Goal: Communication & Community: Participate in discussion

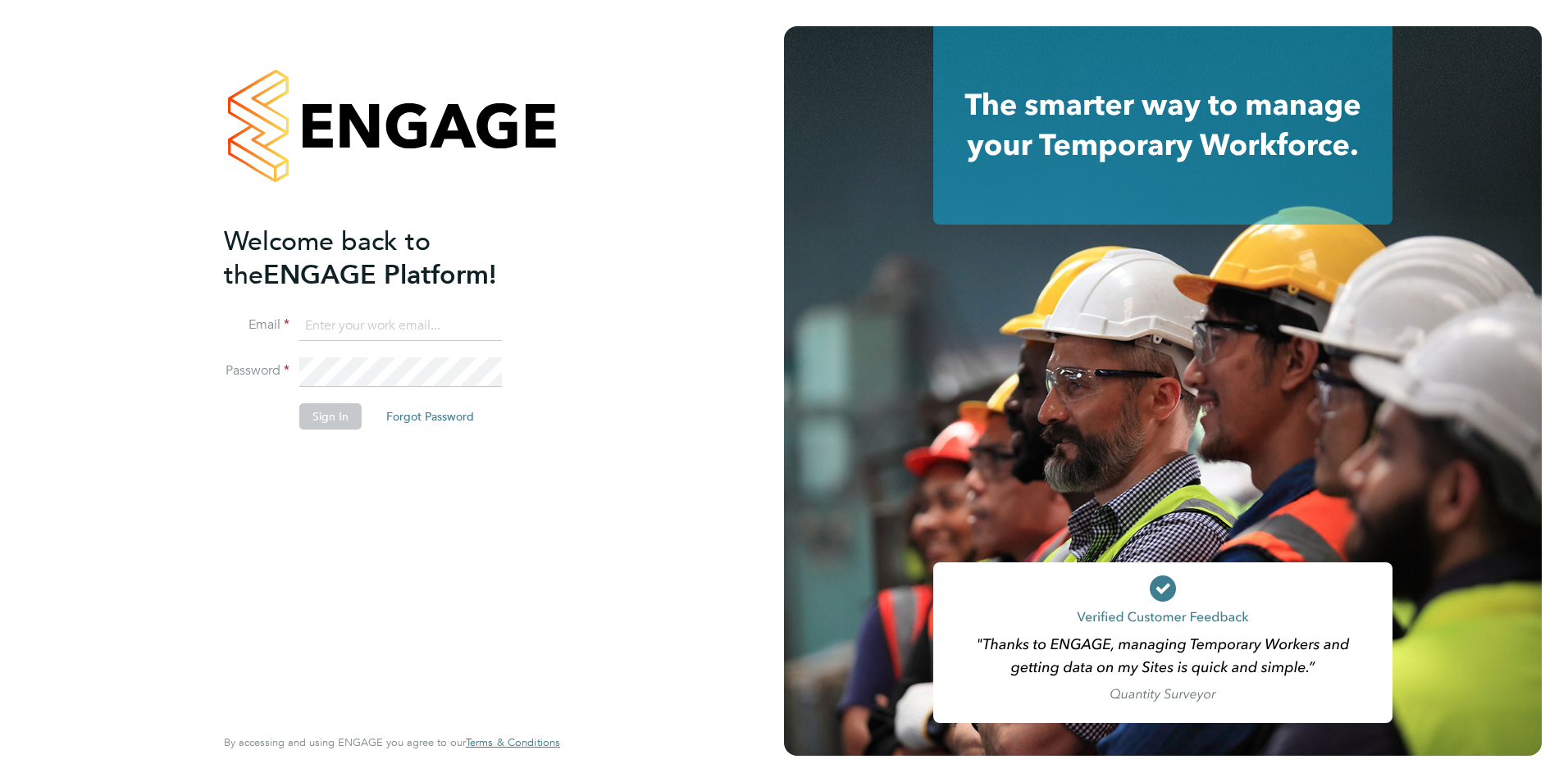
type input "james.farrington@huntereducation.co.uk"
click at [324, 399] on li "Password" at bounding box center [383, 380] width 320 height 46
click at [335, 408] on button "Sign In" at bounding box center [330, 416] width 62 height 26
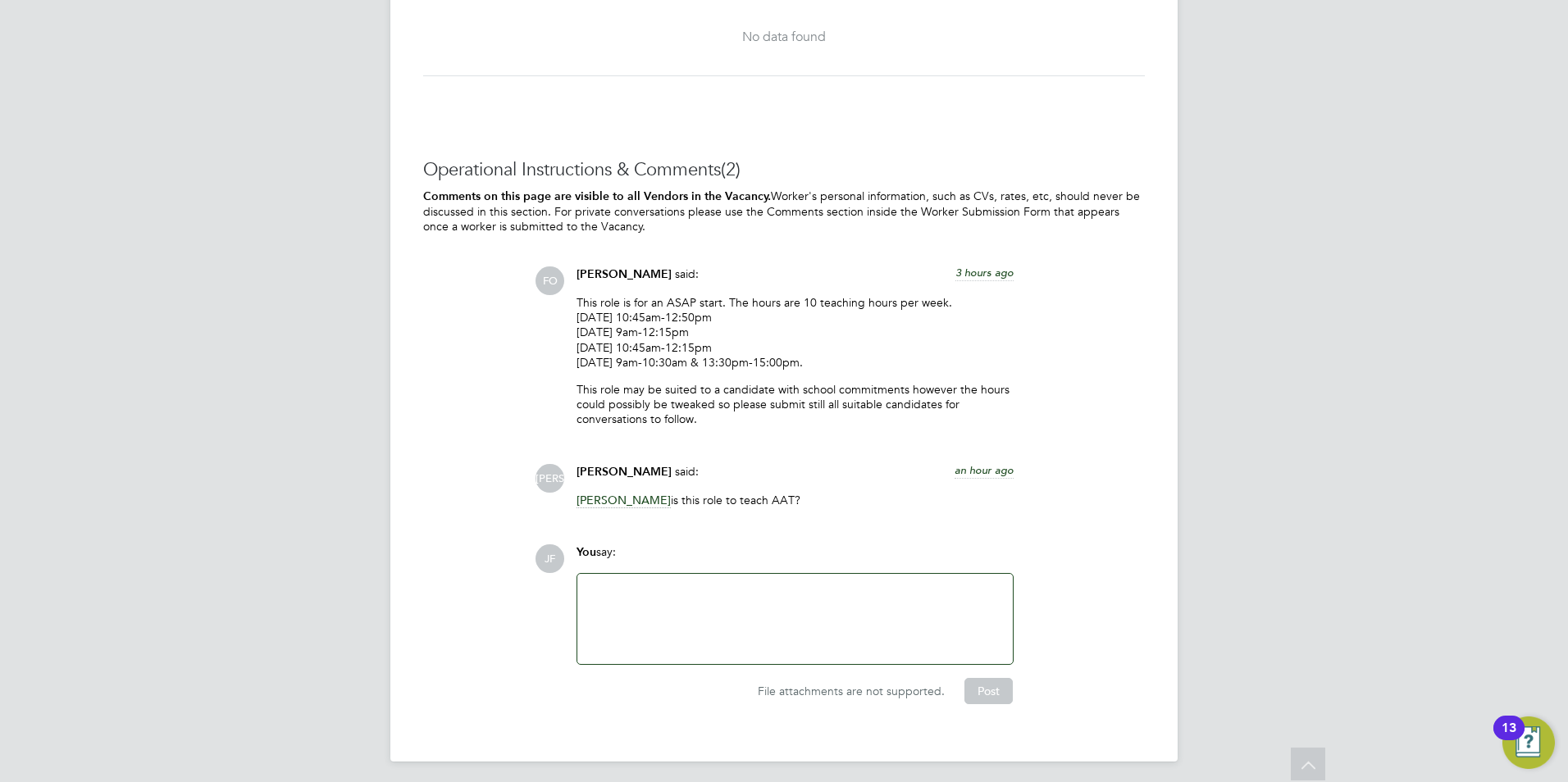
scroll to position [3189, 0]
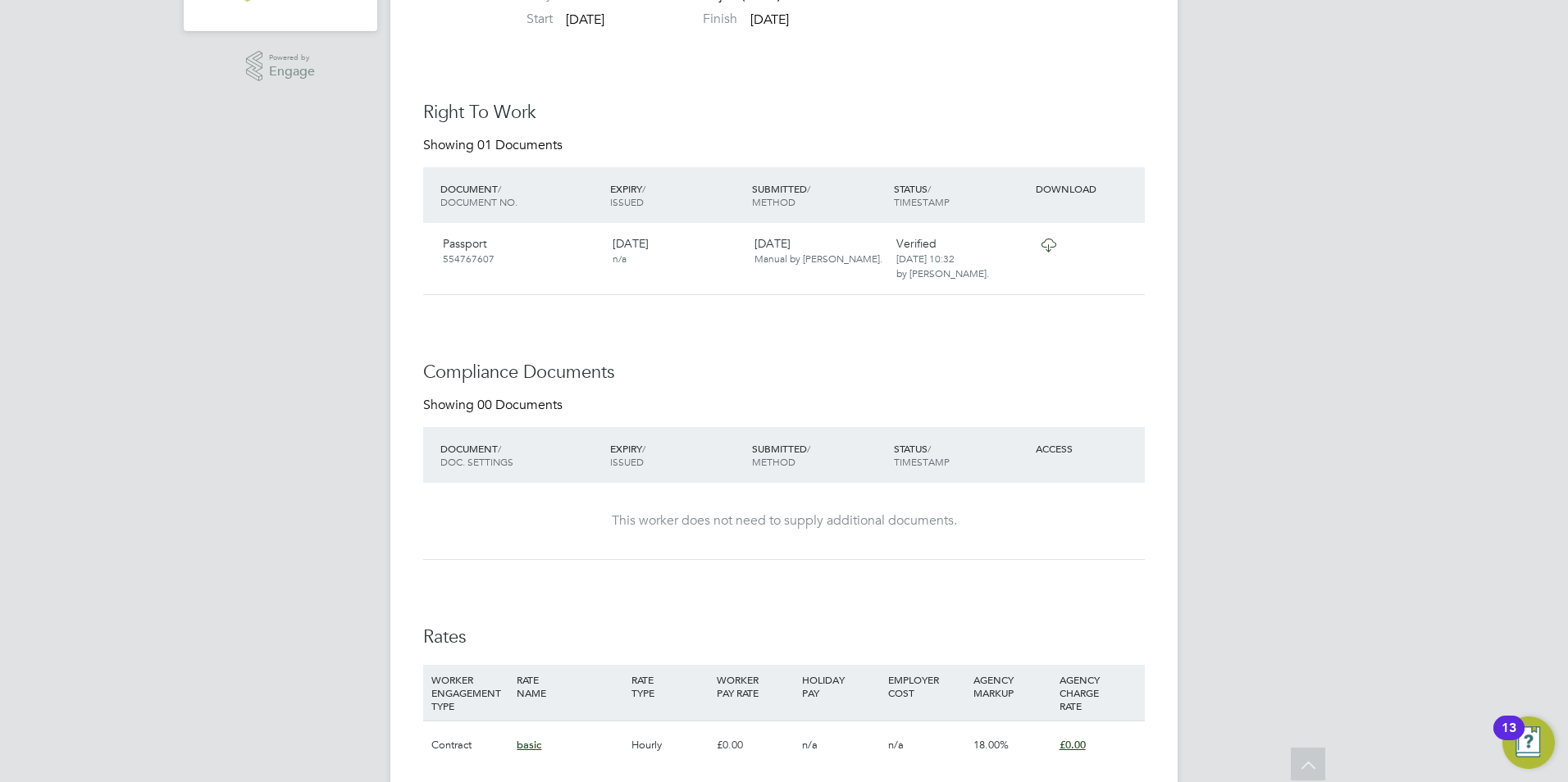
scroll to position [718, 0]
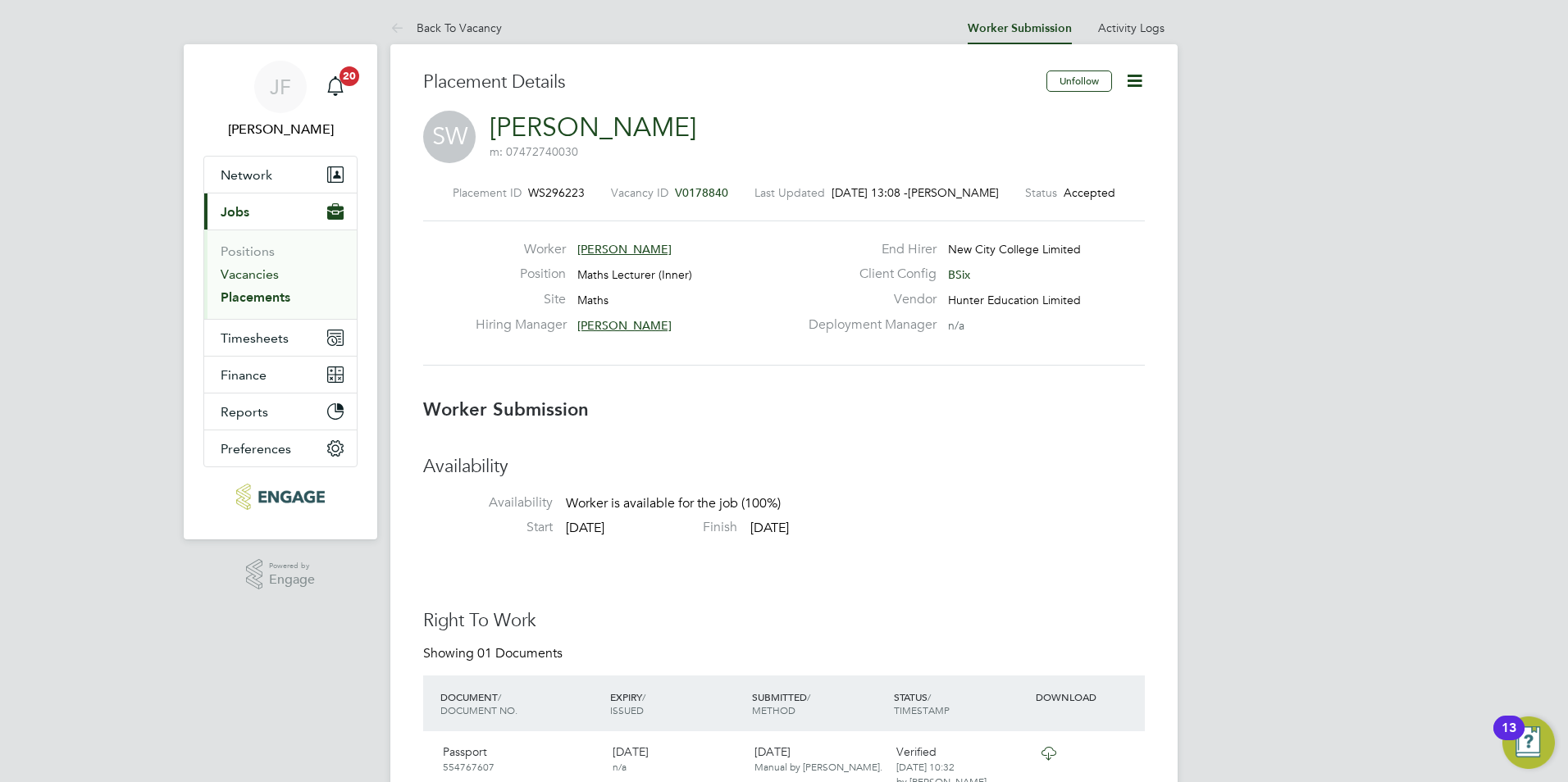
click at [275, 277] on link "Vacancies" at bounding box center [250, 274] width 58 height 16
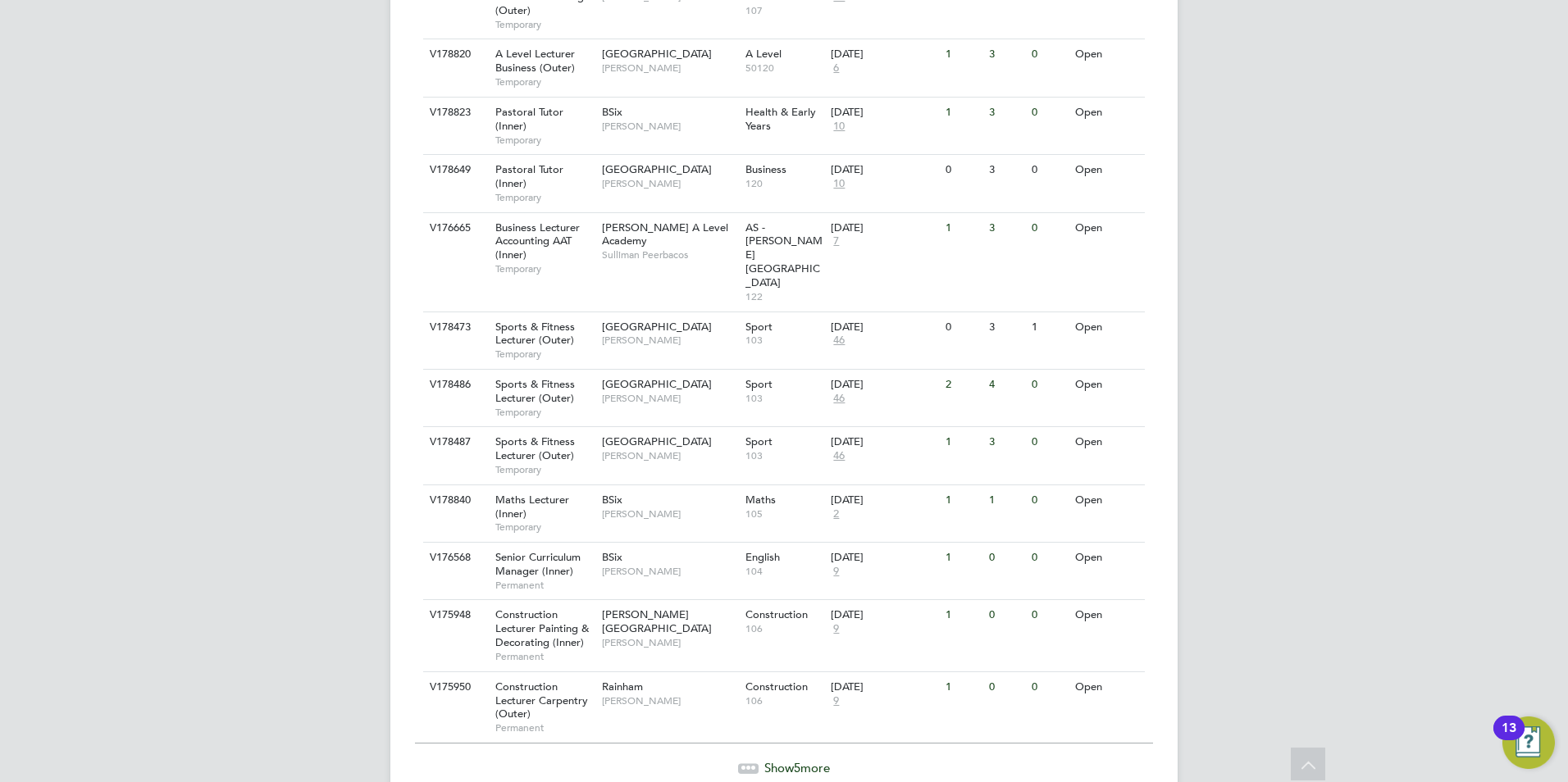
click at [819, 760] on span "Show 5 more" at bounding box center [798, 767] width 66 height 16
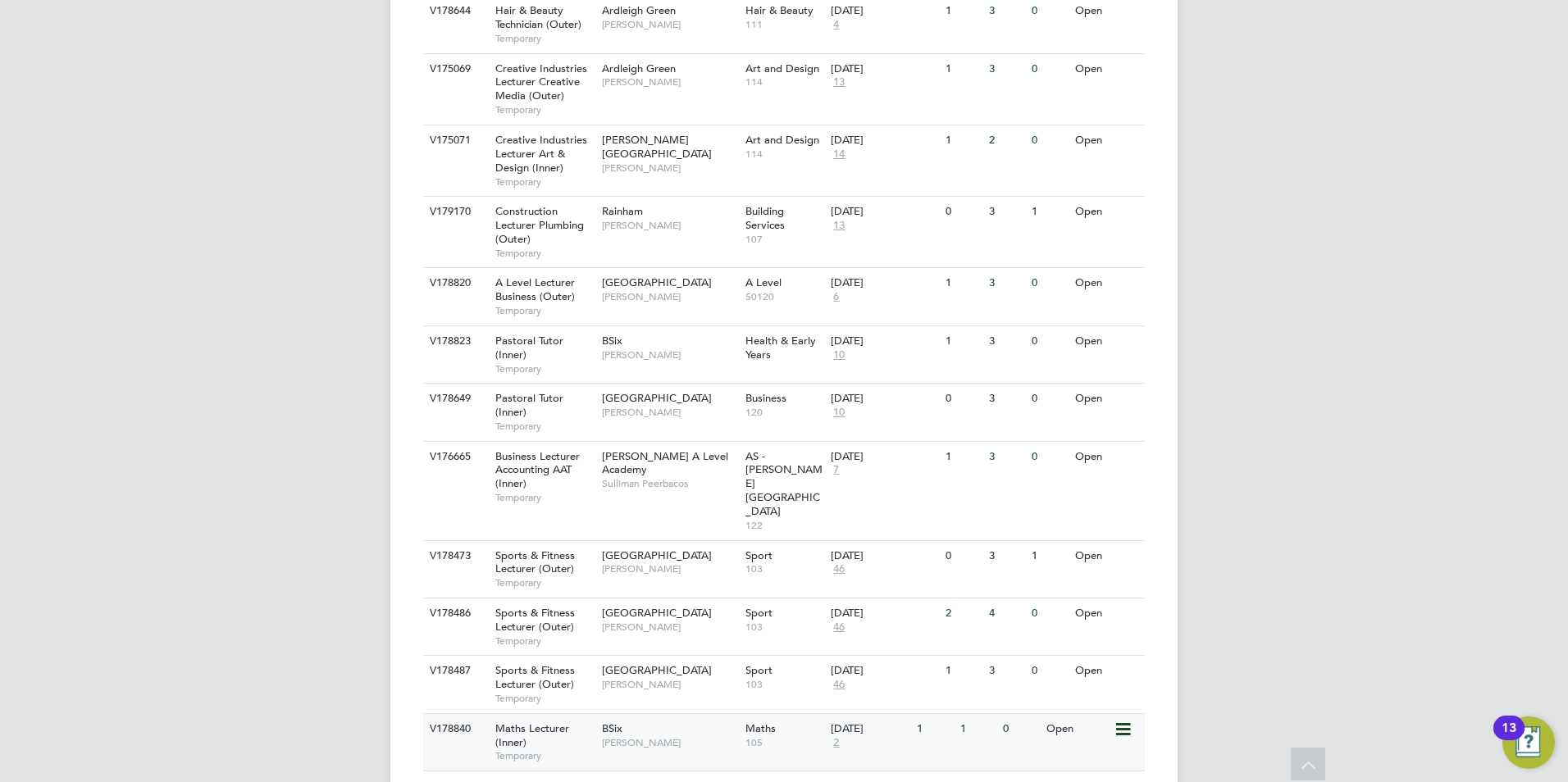
click at [694, 714] on div "BSix Rachel Cook" at bounding box center [669, 735] width 144 height 43
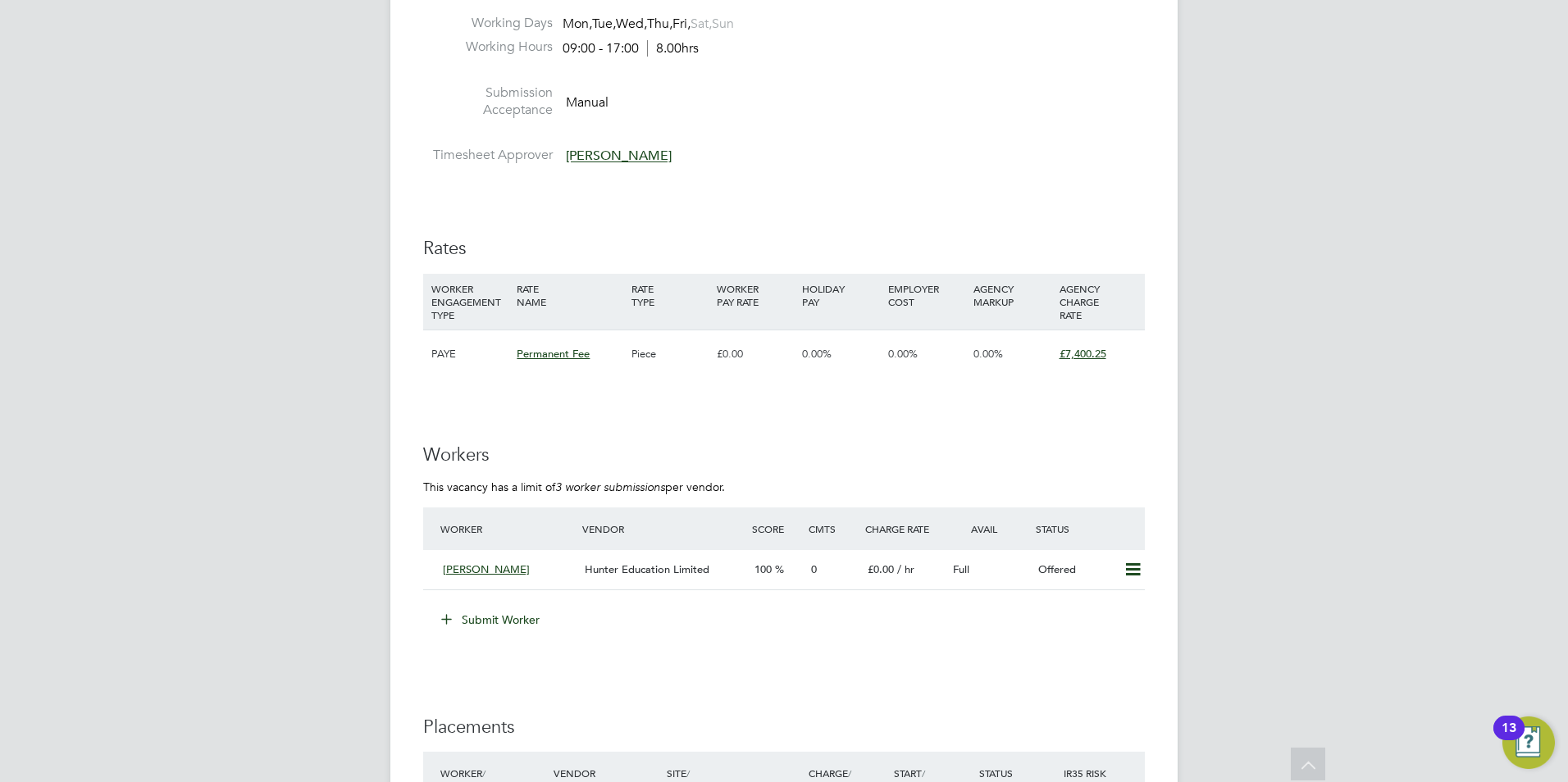
scroll to position [2836, 0]
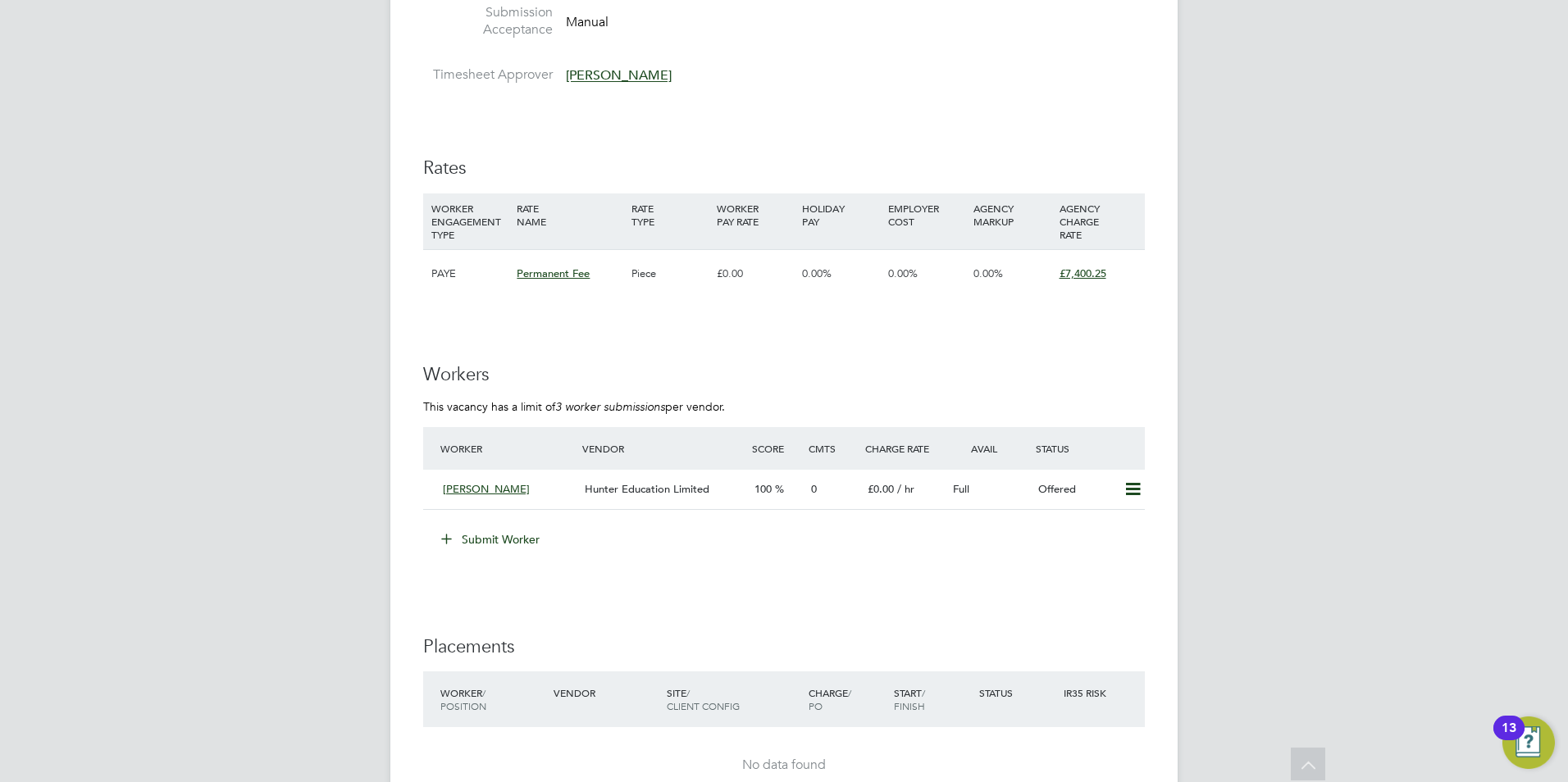
click at [1127, 285] on div "£7,400.25" at bounding box center [1098, 273] width 85 height 48
click at [1133, 488] on icon at bounding box center [1132, 490] width 20 height 14
click at [781, 523] on li "Worker Vendor Score Cmts Charge Rate Avail Status [PERSON_NAME] [PERSON_NAME] E…" at bounding box center [784, 477] width 722 height 100
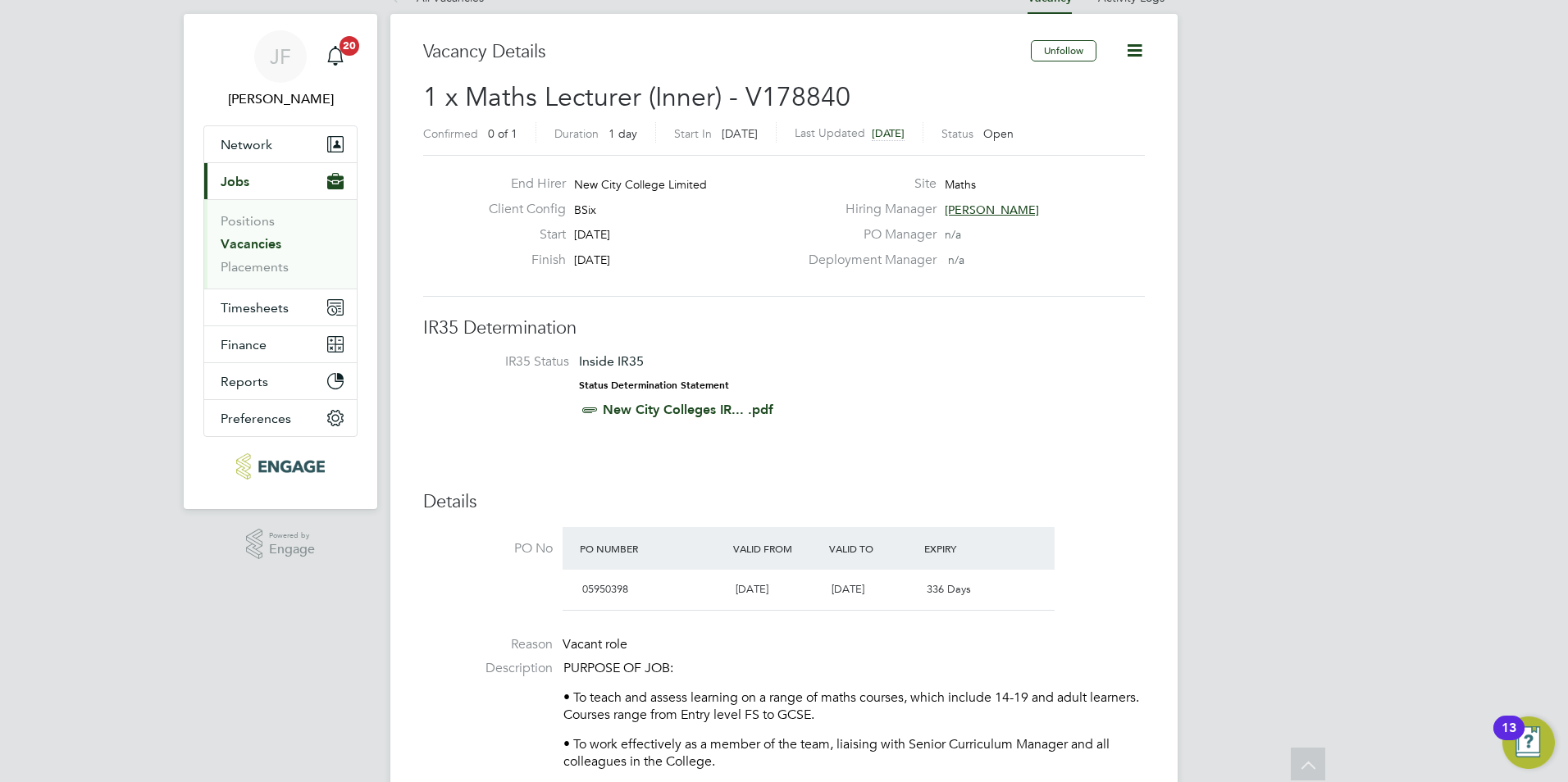
scroll to position [0, 0]
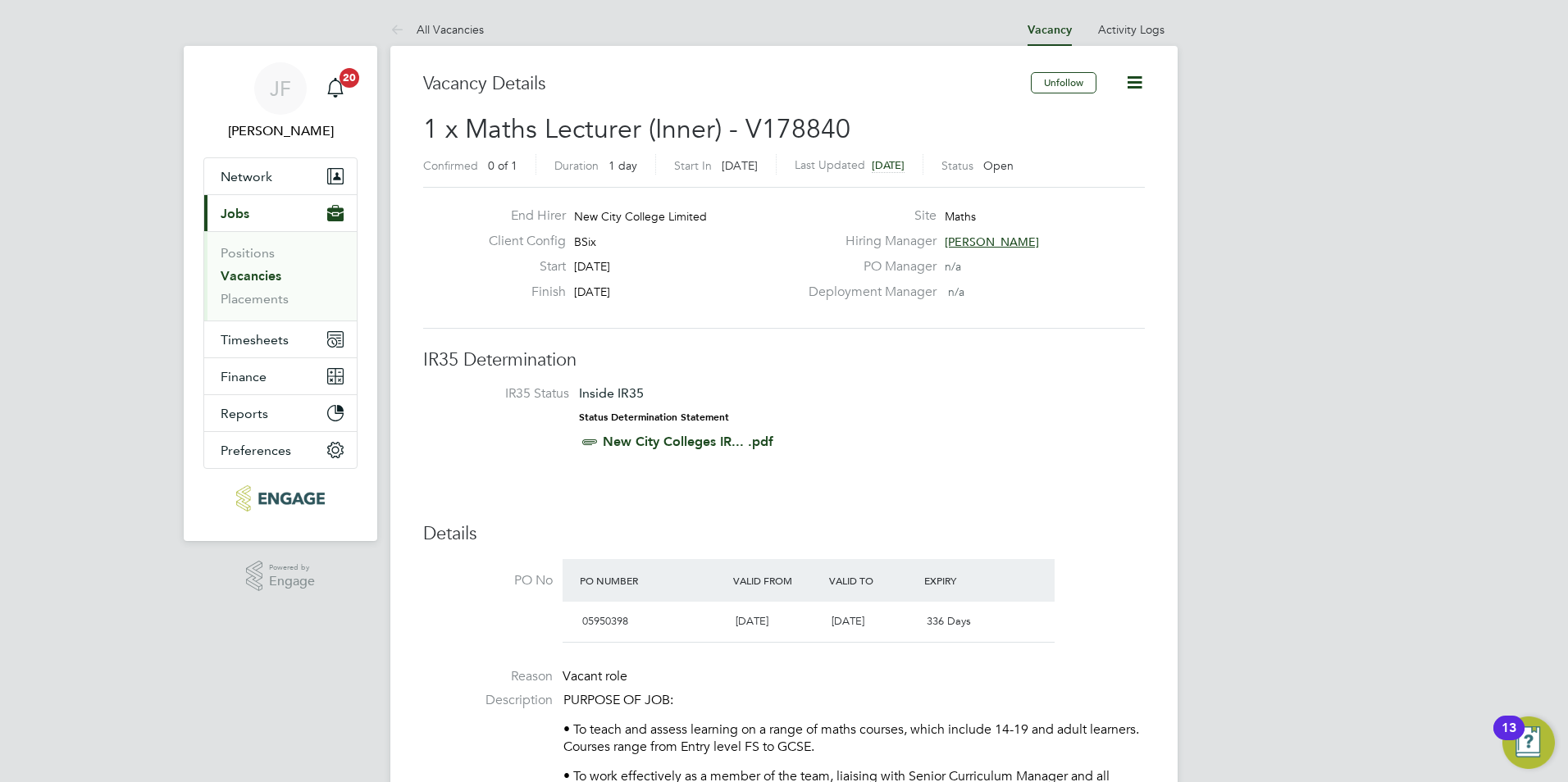
click at [1143, 86] on icon at bounding box center [1134, 82] width 20 height 20
click at [1096, 138] on li "Update Status" at bounding box center [1095, 145] width 95 height 23
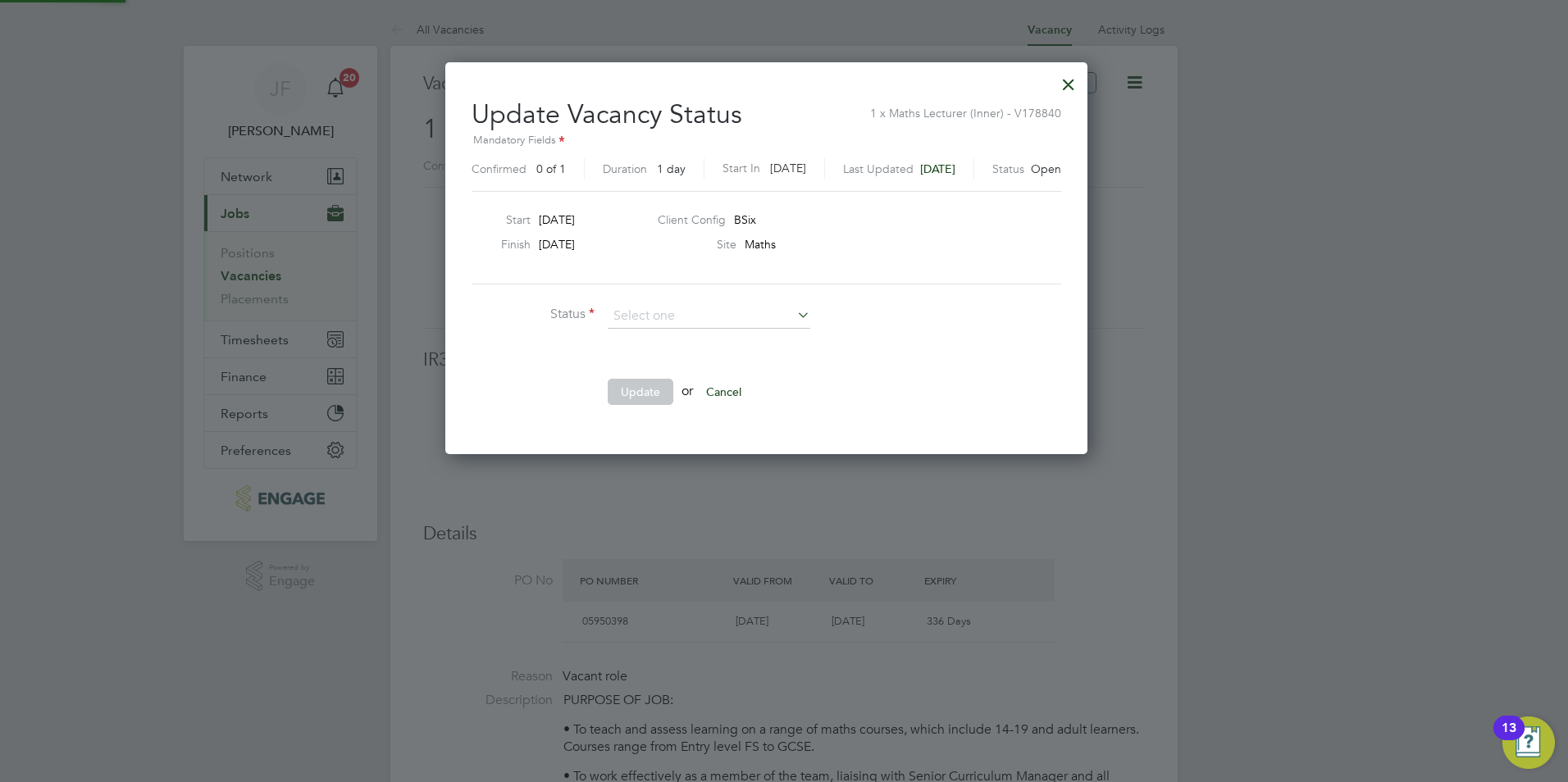
scroll to position [391, 677]
click at [1040, 256] on div "Site Maths" at bounding box center [863, 248] width 410 height 24
click at [1087, 98] on div "Update Vacancy Status 1 x Maths Lecturer (Inner) - V178840 Mandatory Fields Con…" at bounding box center [766, 257] width 642 height 391
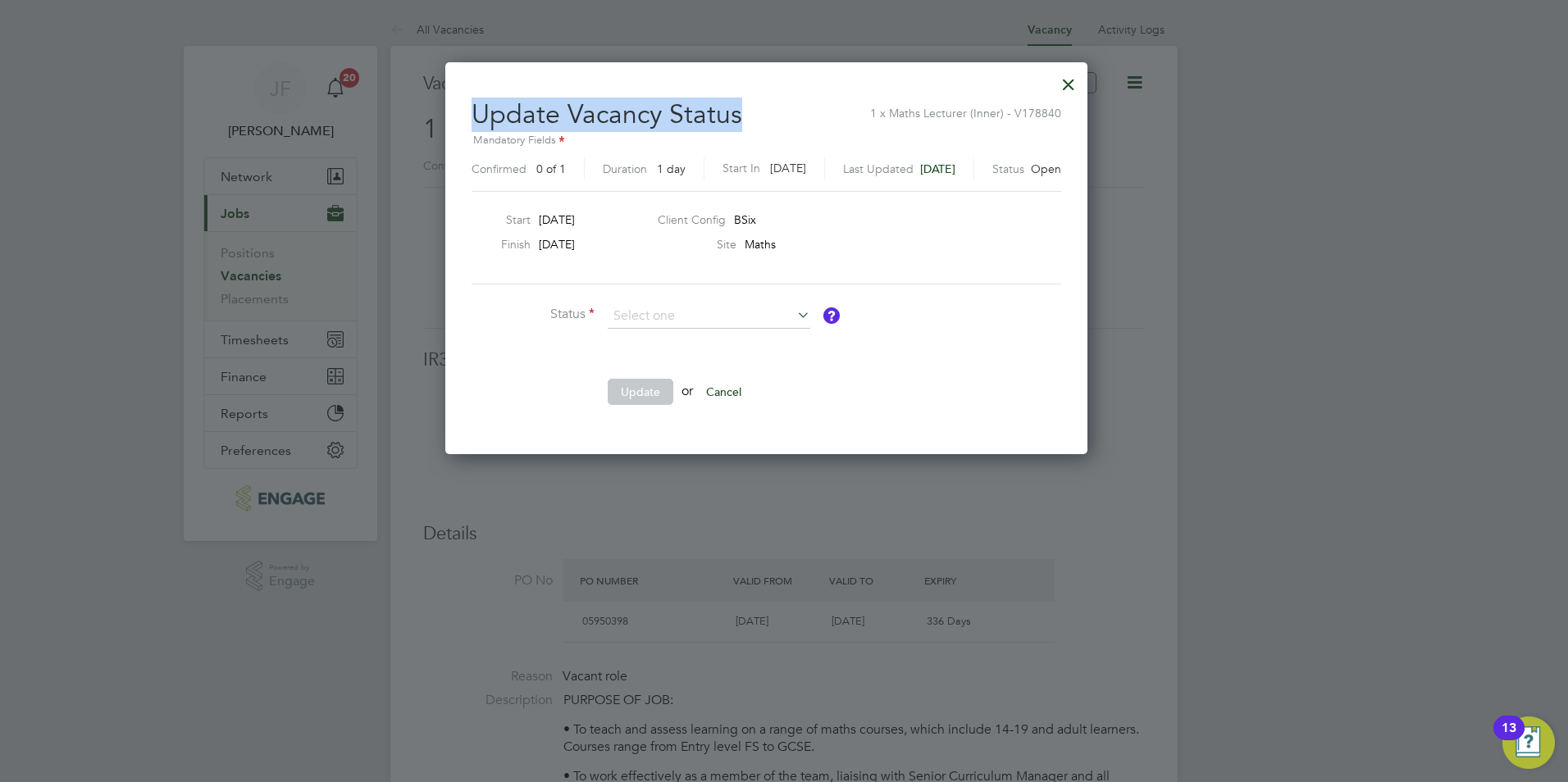
drag, startPoint x: 1105, startPoint y: 98, endPoint x: 1103, endPoint y: 84, distance: 14.1
click at [1083, 84] on div at bounding box center [1069, 81] width 29 height 29
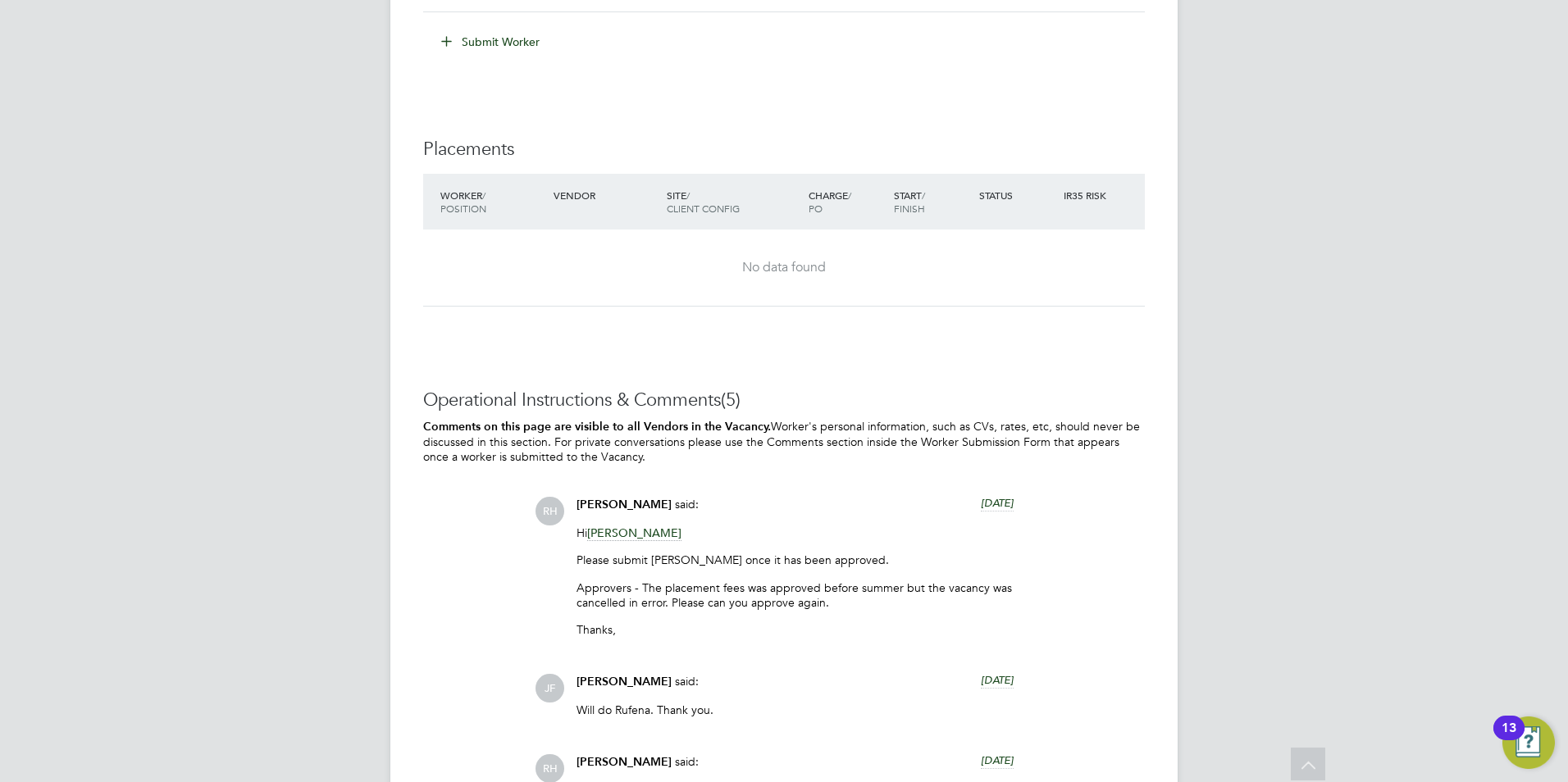
scroll to position [3859, 0]
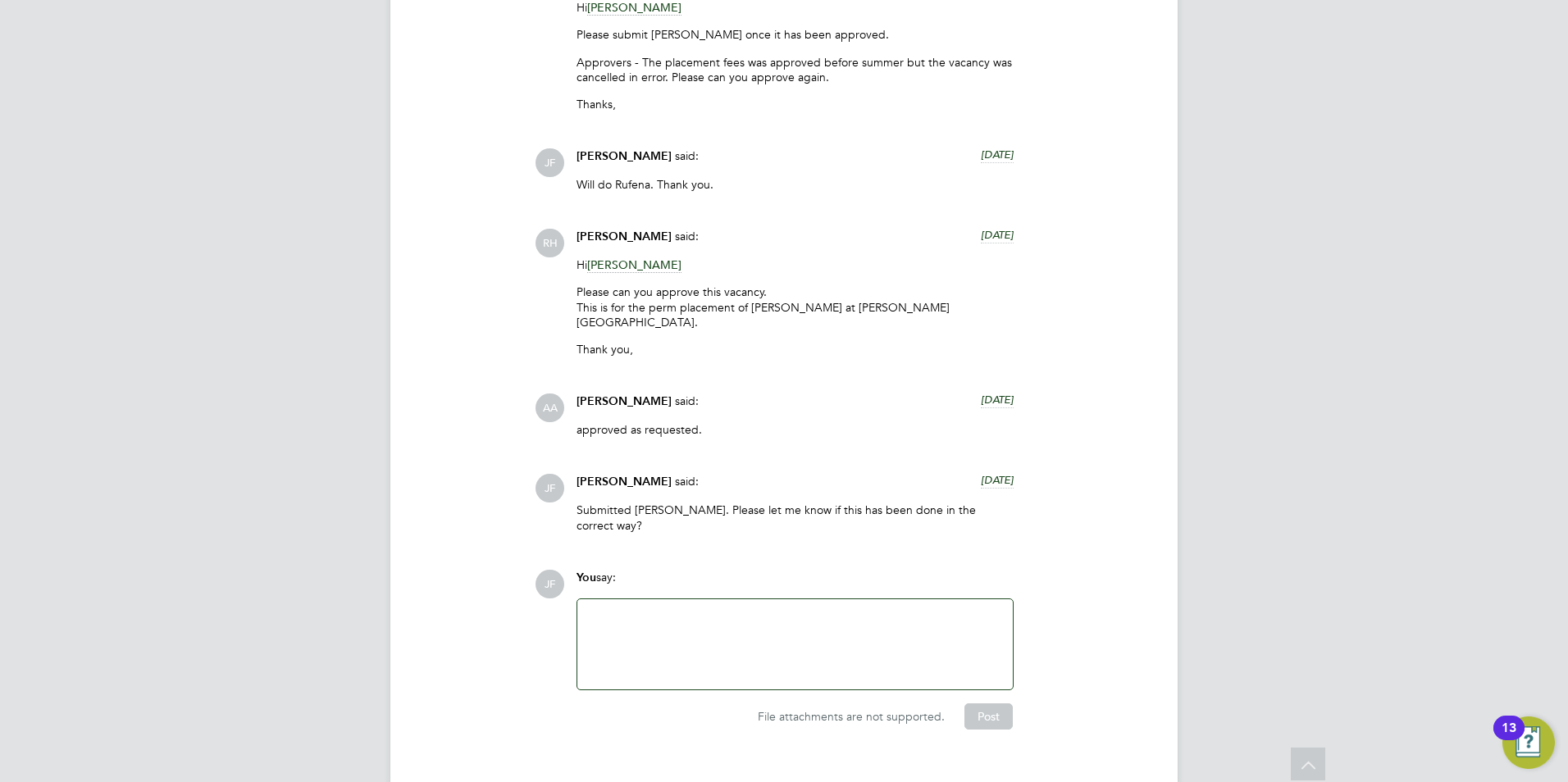
click at [646, 609] on div at bounding box center [795, 644] width 416 height 71
click at [871, 638] on div "Has this been submitted in the correct way as the £7400.25" at bounding box center [795, 645] width 416 height 15
click at [902, 638] on div "Has this been submitted in the correct way as the £7400.25" at bounding box center [795, 645] width 416 height 15
click at [989, 703] on button "Post" at bounding box center [989, 716] width 49 height 26
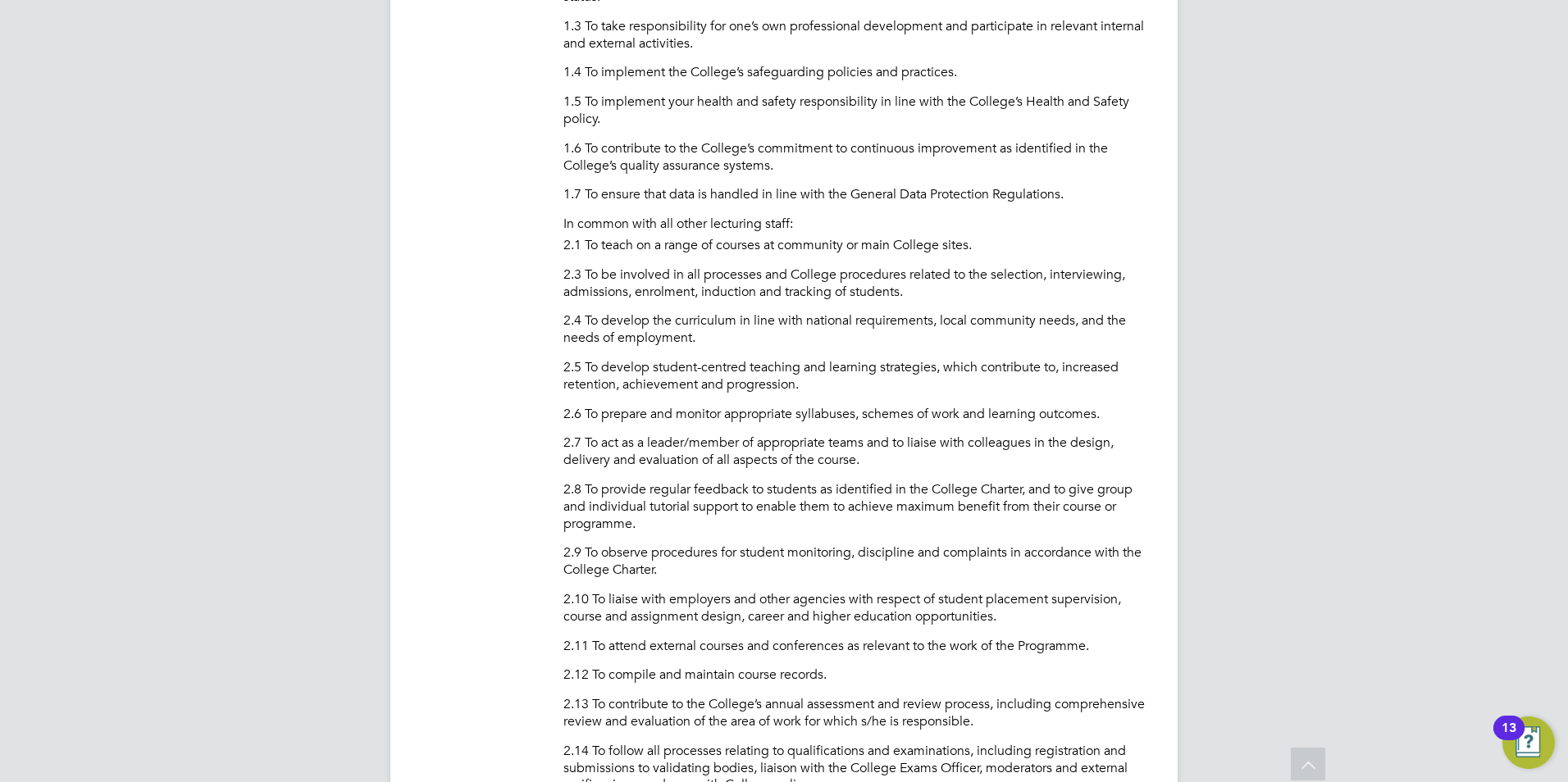
scroll to position [1003, 0]
